Goal: Check status: Check status

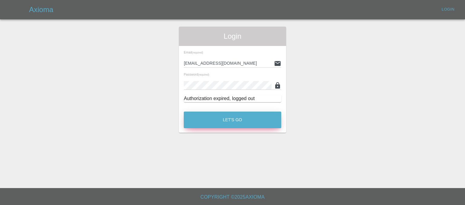
click at [218, 118] on button "Let's Go" at bounding box center [232, 120] width 97 height 17
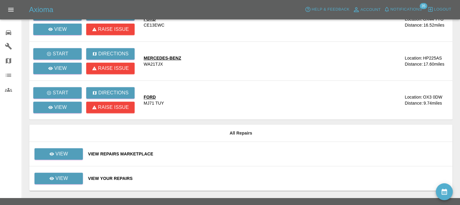
scroll to position [254, 0]
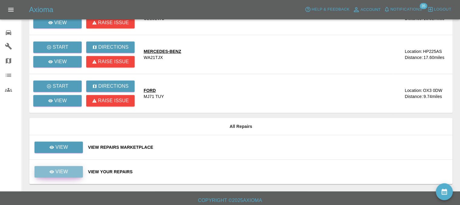
click at [69, 174] on link "View" at bounding box center [59, 172] width 48 height 12
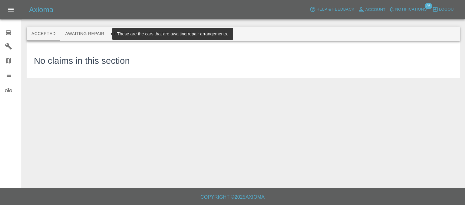
click at [84, 33] on button "Awaiting Repair" at bounding box center [84, 34] width 49 height 15
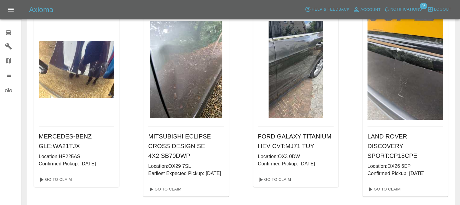
scroll to position [235, 0]
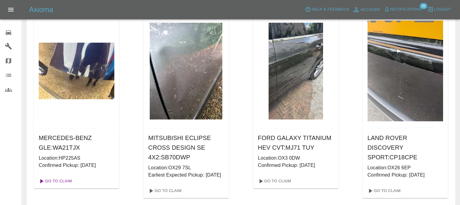
click at [62, 180] on link "Go To Claim" at bounding box center [54, 181] width 37 height 10
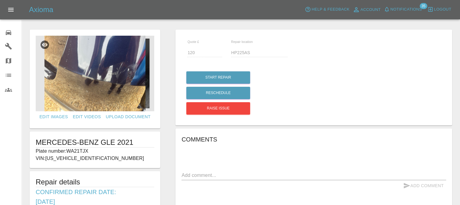
scroll to position [173, 0]
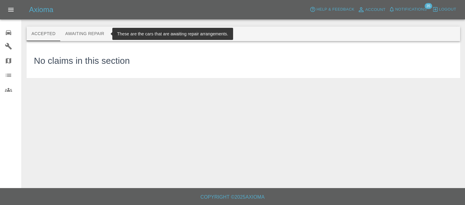
click at [82, 31] on button "Awaiting Repair" at bounding box center [84, 34] width 49 height 15
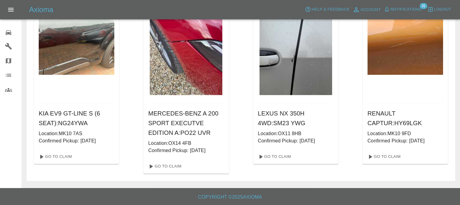
scroll to position [884, 0]
click at [288, 154] on link "Go To Claim" at bounding box center [274, 157] width 37 height 10
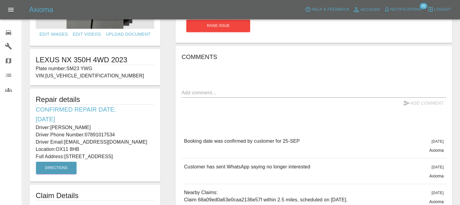
scroll to position [87, 0]
